Goal: Consume media (video, audio): Consume media (video, audio)

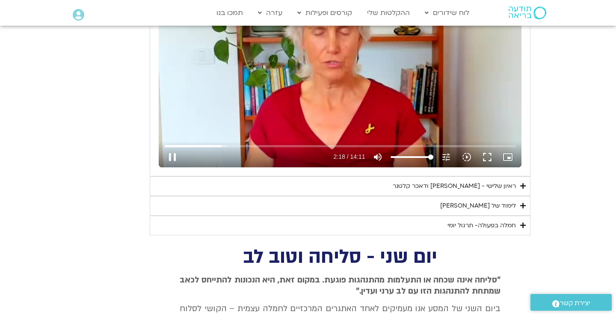
scroll to position [492, 0]
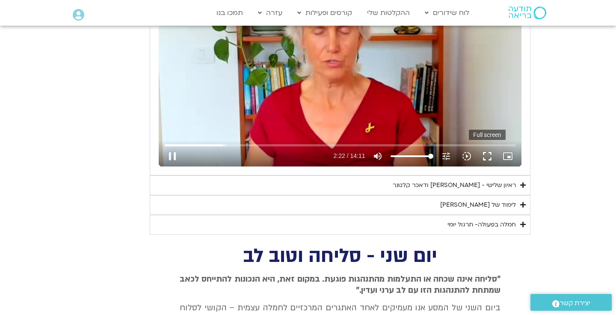
click at [487, 151] on button "fullscreen" at bounding box center [487, 156] width 21 height 21
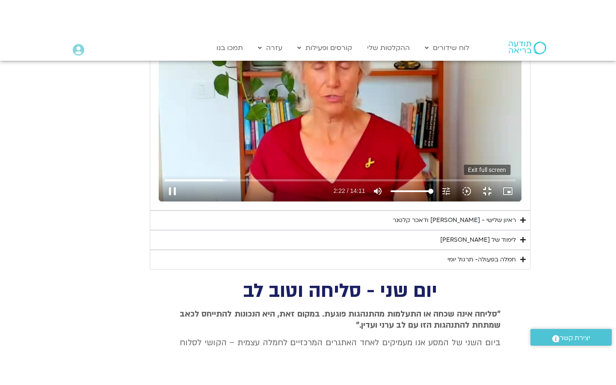
scroll to position [0, 0]
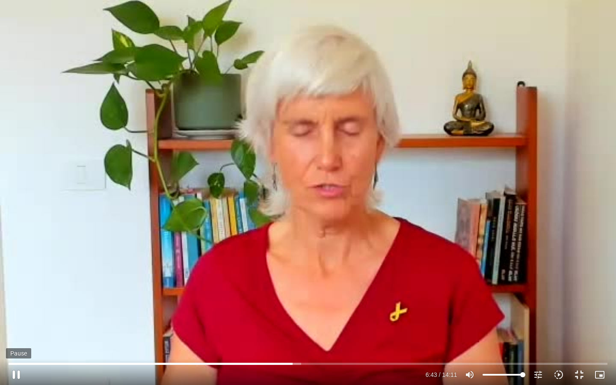
click at [15, 314] on button "pause" at bounding box center [16, 374] width 21 height 21
click at [18, 314] on button "play_arrow" at bounding box center [16, 374] width 21 height 21
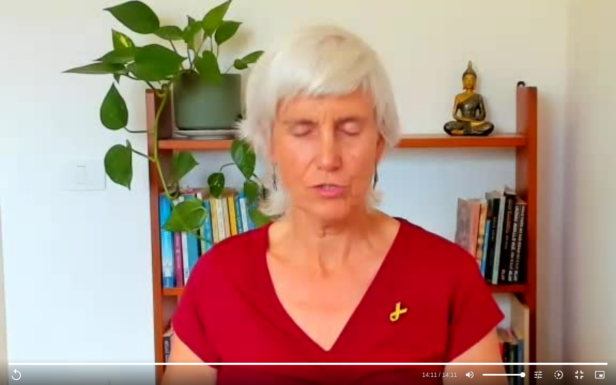
click at [554, 261] on div "Skip ad 0:07 replay 14:11 / 14:11 volume_up Mute tune Resolution Auto 240p slow…" at bounding box center [308, 192] width 616 height 385
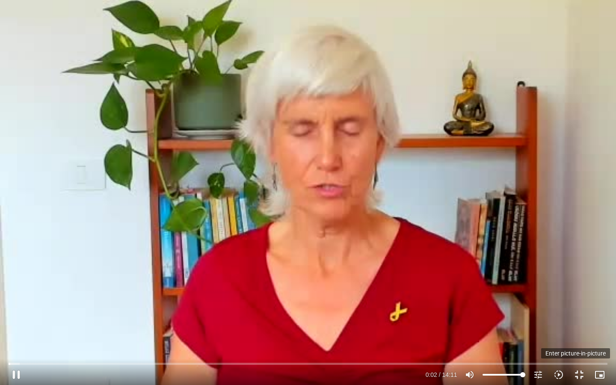
click at [602, 314] on button "picture_in_picture_alt Picture-in-picture Off" at bounding box center [599, 374] width 21 height 21
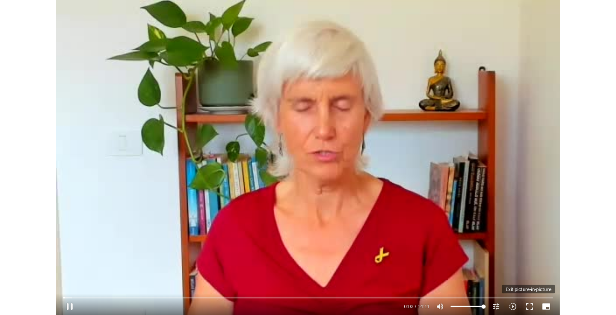
scroll to position [492, 0]
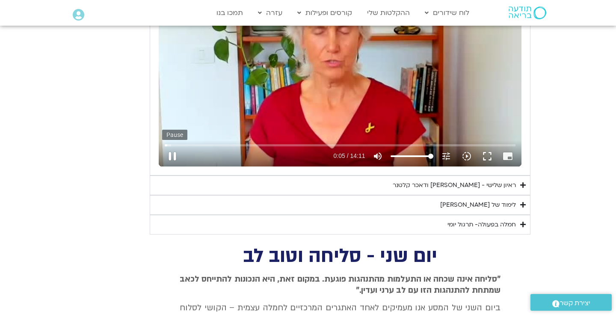
click at [171, 155] on button "pause" at bounding box center [172, 156] width 21 height 21
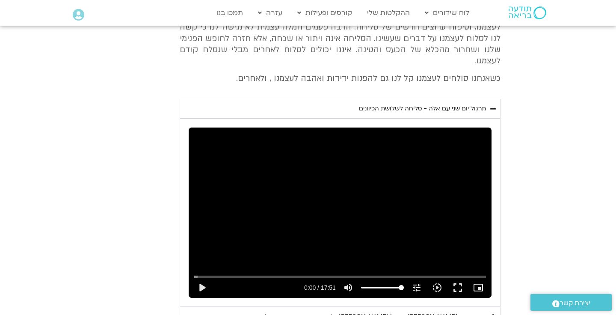
scroll to position [800, 0]
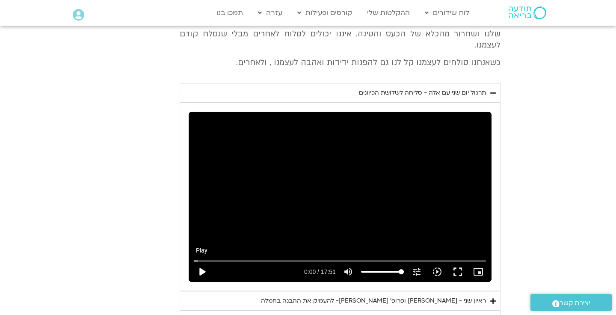
click at [201, 261] on button "play_arrow" at bounding box center [202, 271] width 21 height 21
type input "5.95310337444293"
type input "0.0511235832236707"
type input "5.95310337444293"
type input "0.17690937500447"
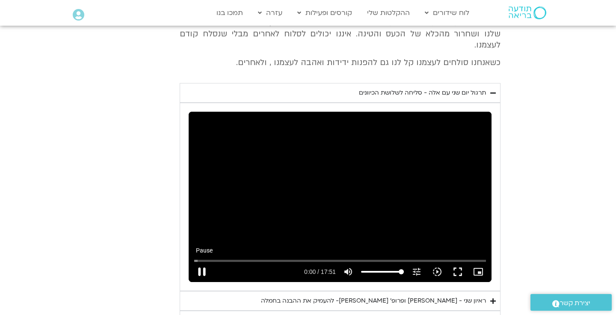
type input "5.95310337444293"
type input "0.200885438868631"
type input "5.95310337444293"
type input "0.326720106144363"
type input "5.95310337444293"
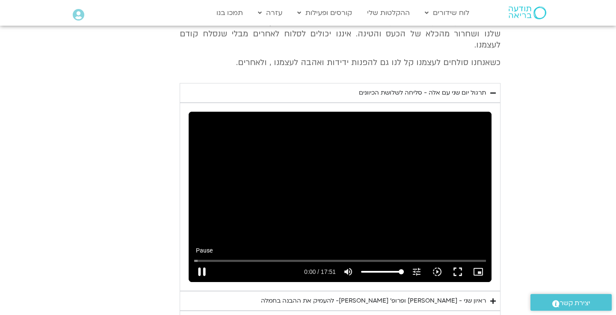
type input "0.453885772692898"
type input "5.95310337444293"
type input "0.579482814285536"
type input "5.95310337444293"
type input "0.70459998095185"
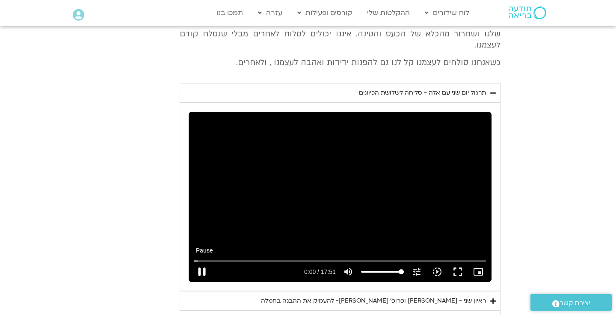
type input "5.95310337444293"
type input "0.82968418931357"
type input "5.95310337444293"
type input "0.955535606041097"
type input "5.95310337444293"
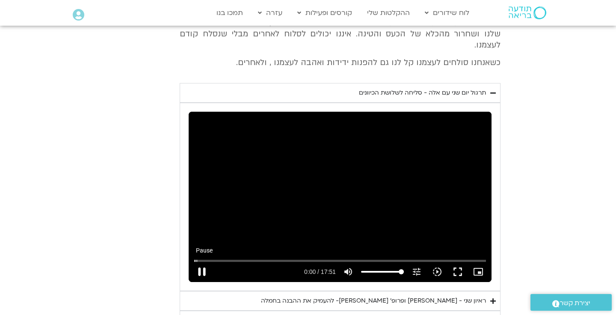
type input "1.08082085627196"
type input "5.95310337444293"
type input "1.20752023091007"
type input "5.95310337444293"
type input "1.33347502234791"
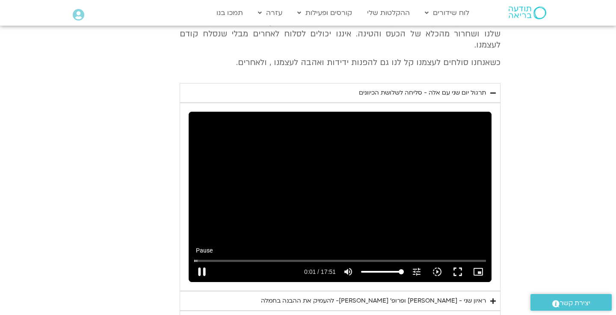
type input "5.95310337444293"
type input "1.45867119008495"
type input "5.95310337444293"
type input "1.58450131491578"
type input "5.95310337444293"
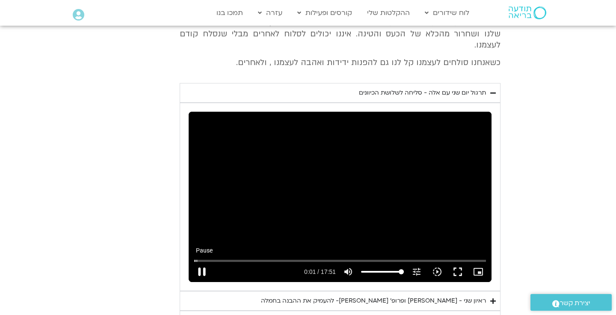
type input "1.71116843921364"
type input "5.95310337444293"
type input "1.83711614747764"
type input "5.95310337444293"
type input "1.96219527218475"
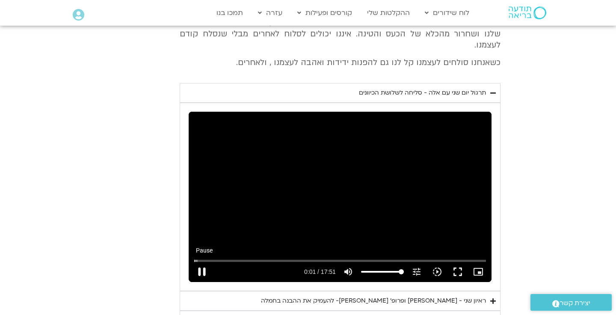
type input "5.95310337444293"
type input "2.08829435552454"
type input "5.95310337444293"
type input "2.21359206396915"
type input "5.95310337444293"
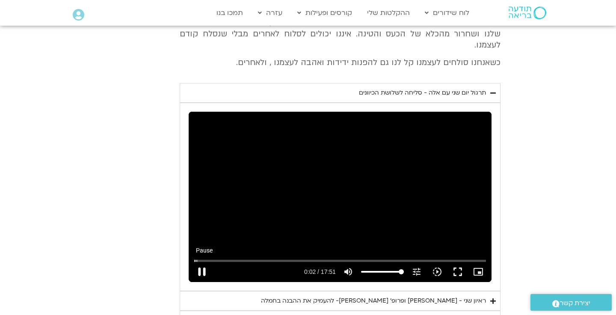
type input "2.33965339731254"
type input "5.95310337444293"
type input "2.464837064047"
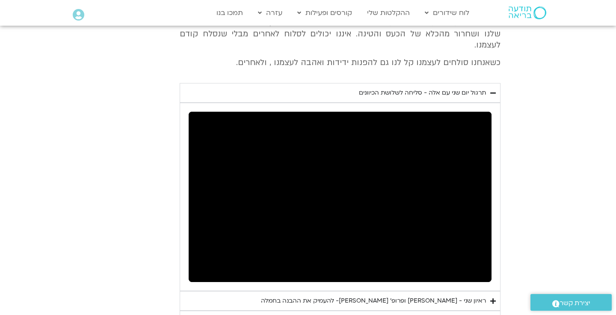
type input "5.95310337444293"
type input "54.0410955219809"
type input "5.95310337444293"
type input "54.0922206470091"
type input "5.954820582"
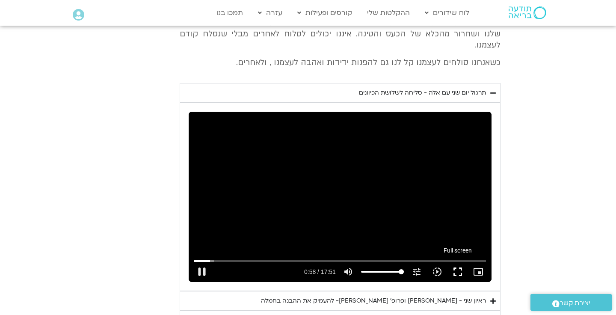
click at [461, 261] on button "fullscreen" at bounding box center [457, 271] width 21 height 21
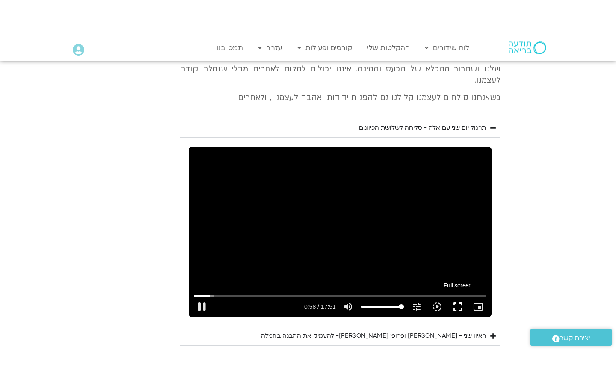
scroll to position [0, 0]
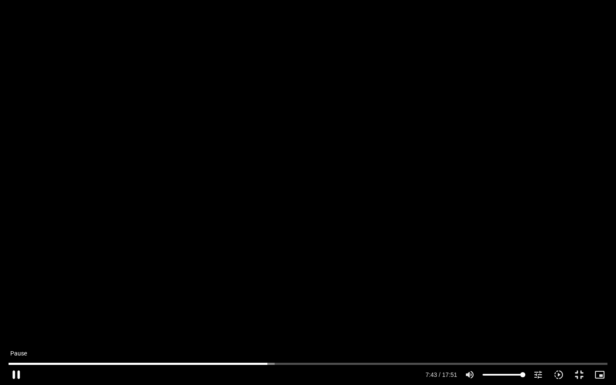
click at [13, 314] on button "pause" at bounding box center [16, 374] width 21 height 21
click at [17, 314] on button "play_arrow" at bounding box center [16, 374] width 21 height 21
click at [17, 314] on button "pause" at bounding box center [16, 374] width 21 height 21
click at [16, 314] on button "play_arrow" at bounding box center [16, 374] width 21 height 21
click at [16, 314] on button "pause" at bounding box center [16, 374] width 21 height 21
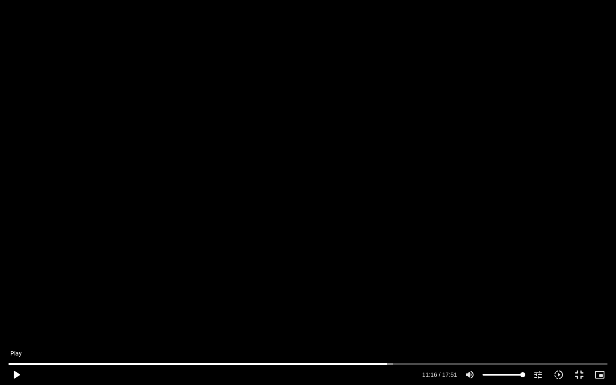
click at [16, 314] on button "play_arrow" at bounding box center [16, 374] width 21 height 21
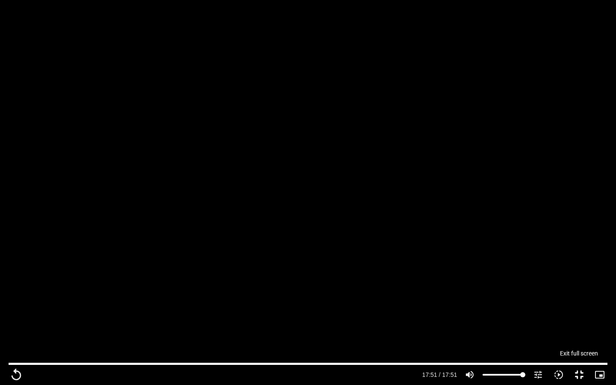
click at [582, 314] on button "fullscreen_exit" at bounding box center [579, 374] width 21 height 21
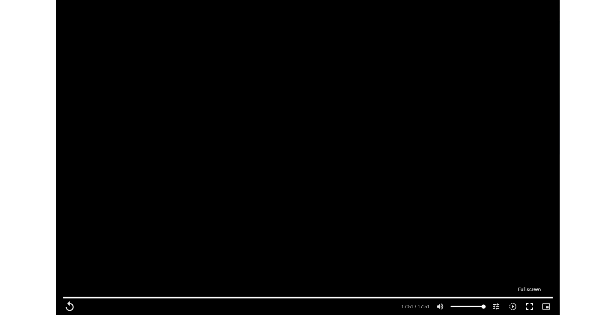
scroll to position [800, 0]
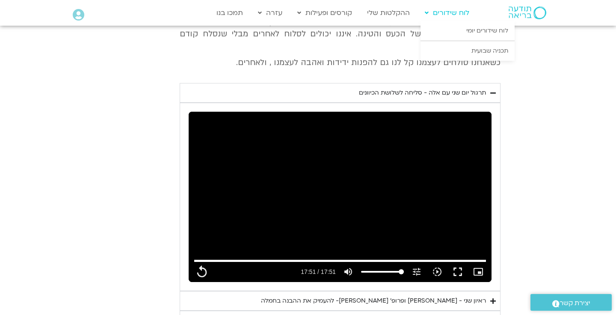
click at [449, 14] on link "לוח שידורים" at bounding box center [446, 13] width 53 height 16
click at [482, 30] on link "לוח שידורים יומי" at bounding box center [467, 31] width 94 height 20
type input "1071.88"
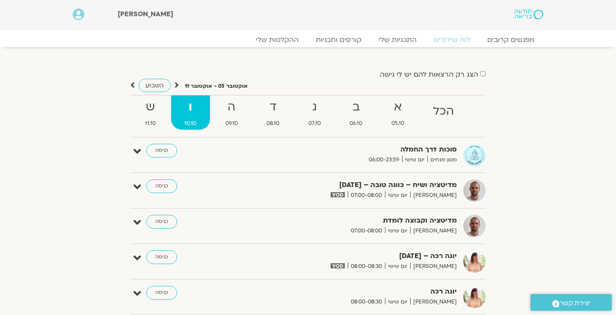
click at [185, 111] on strong "ו" at bounding box center [190, 107] width 39 height 19
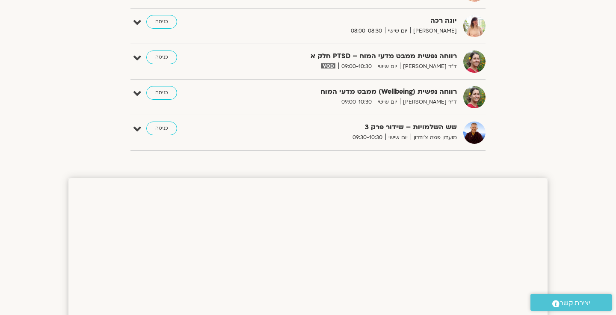
scroll to position [173, 0]
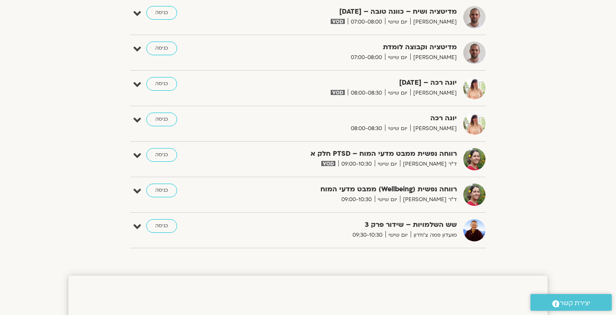
click at [396, 239] on span "יום שישי" at bounding box center [397, 234] width 25 height 9
click at [428, 223] on strong "שש השלמויות – שידור פרק 3" at bounding box center [352, 225] width 210 height 12
